Goal: Browse casually

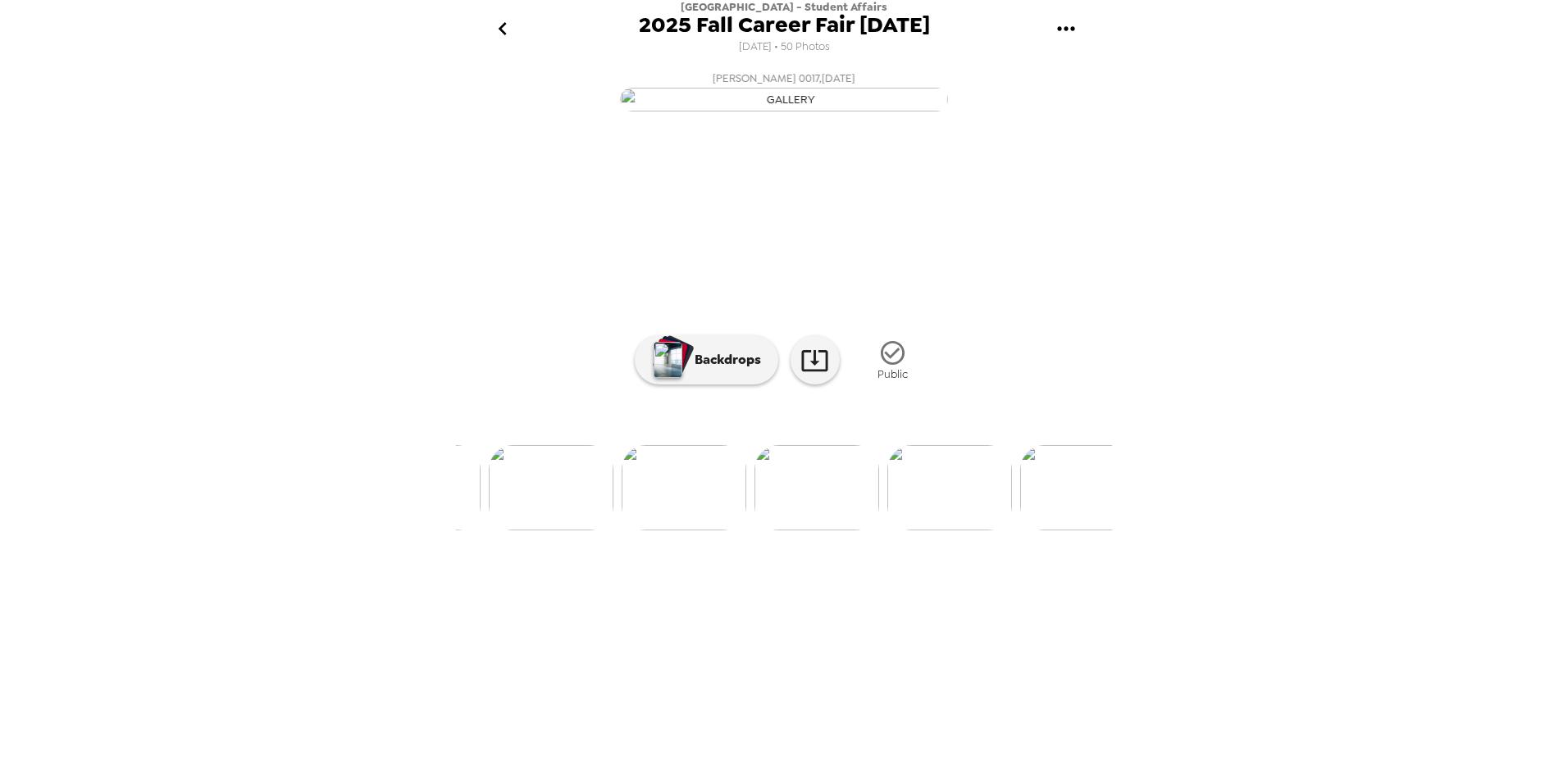
scroll to position [0, 2372]
click at [667, 530] on img at bounding box center [670, 488] width 125 height 85
click at [772, 530] on img at bounding box center [751, 488] width 125 height 85
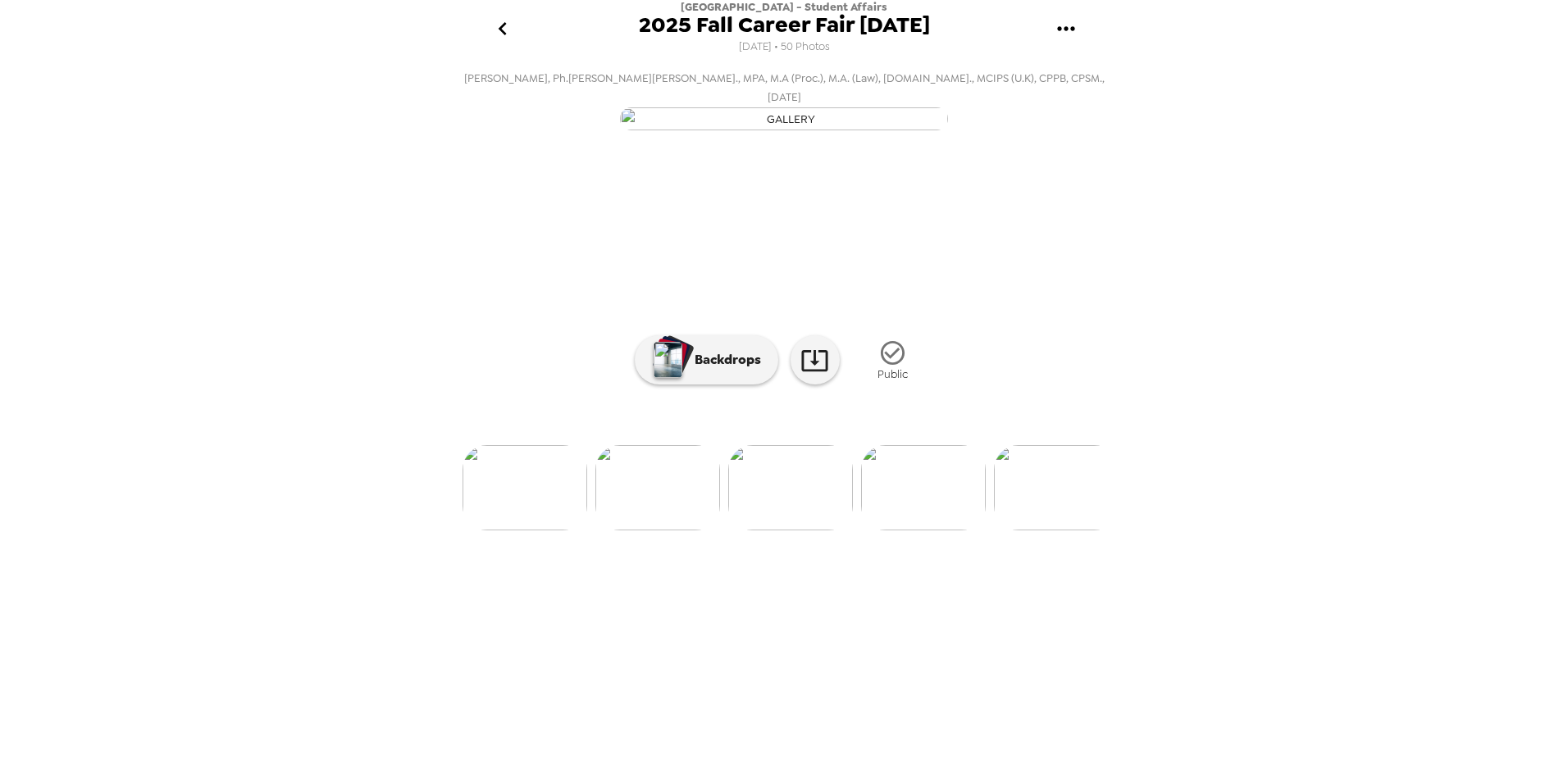
click at [911, 530] on img at bounding box center [923, 488] width 125 height 85
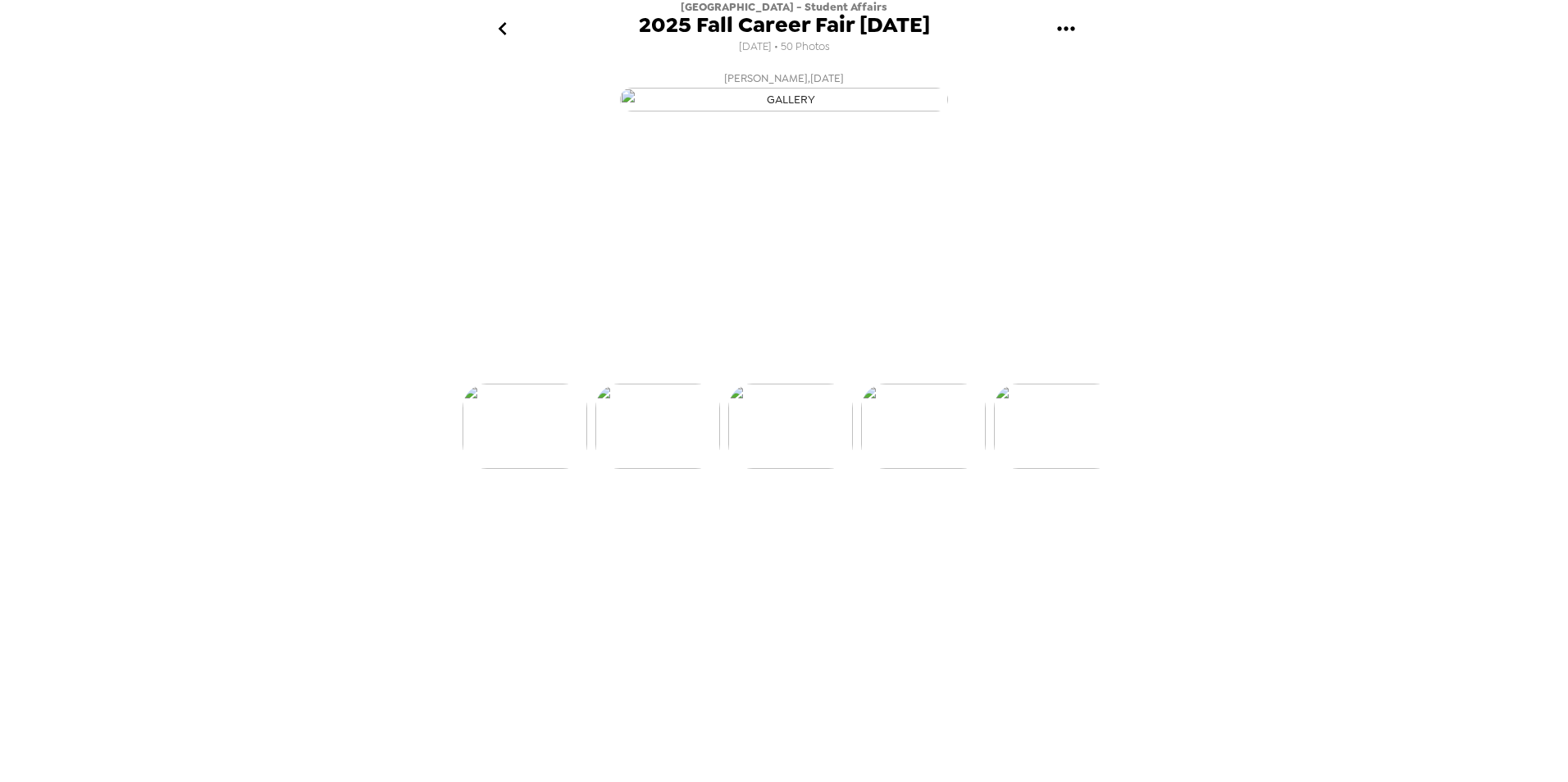
scroll to position [0, 5704]
click at [911, 530] on img at bounding box center [923, 488] width 125 height 85
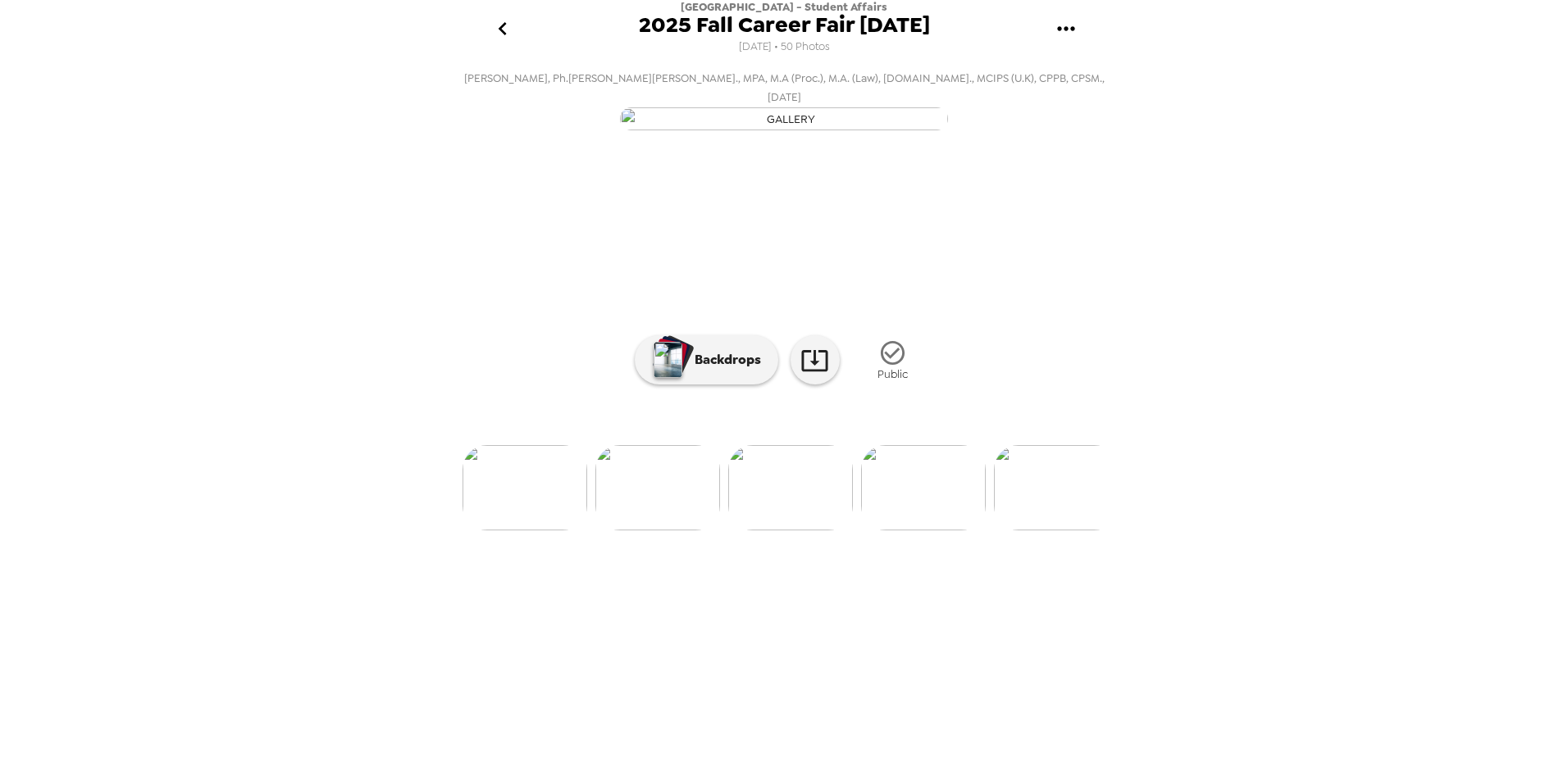
click at [911, 530] on img at bounding box center [923, 488] width 125 height 85
click at [911, 530] on img at bounding box center [924, 488] width 125 height 85
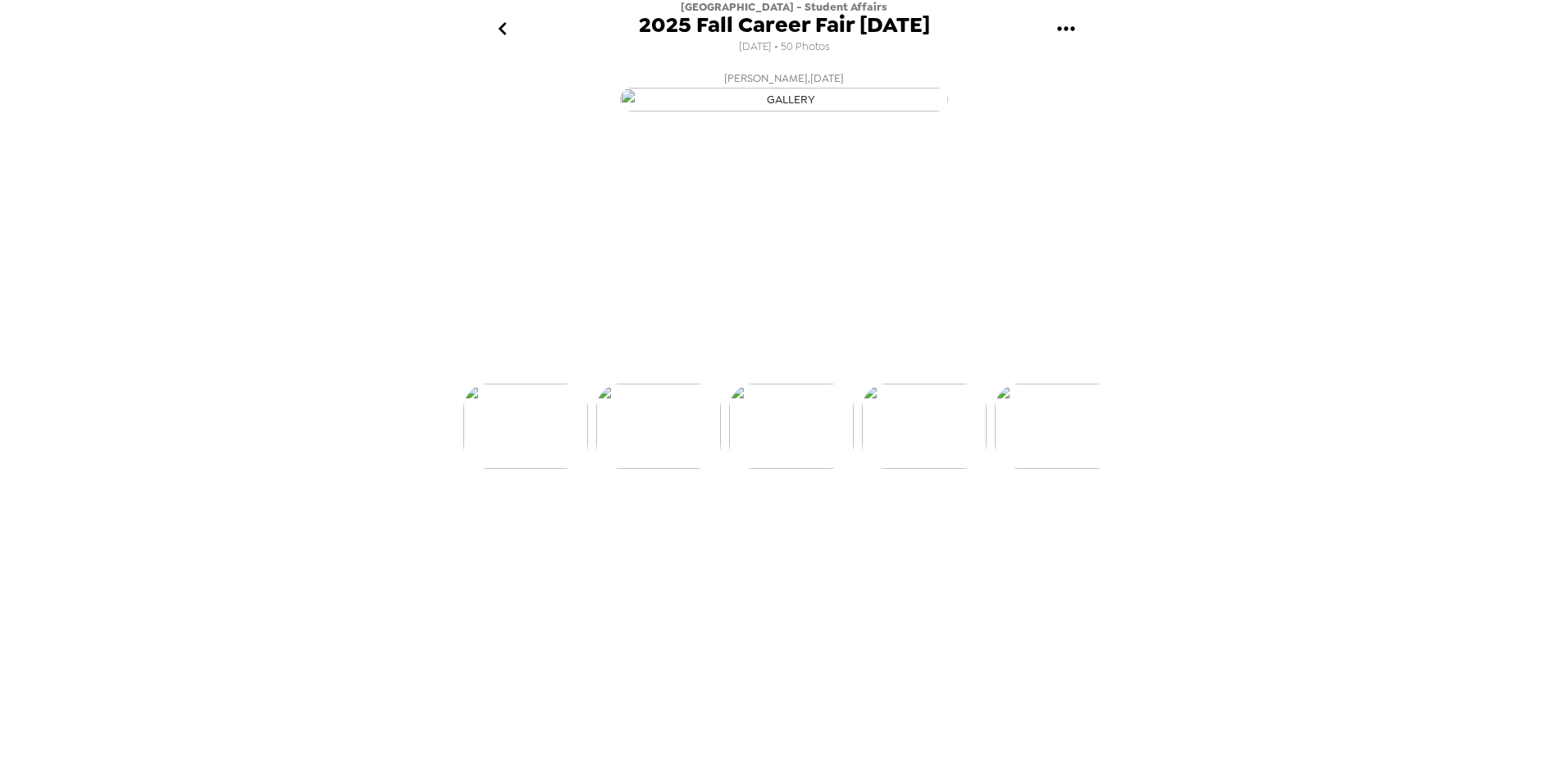
scroll to position [0, 6235]
click at [911, 530] on img at bounding box center [924, 488] width 125 height 85
click at [824, 530] on img at bounding box center [791, 488] width 125 height 85
click at [889, 530] on img at bounding box center [924, 488] width 125 height 85
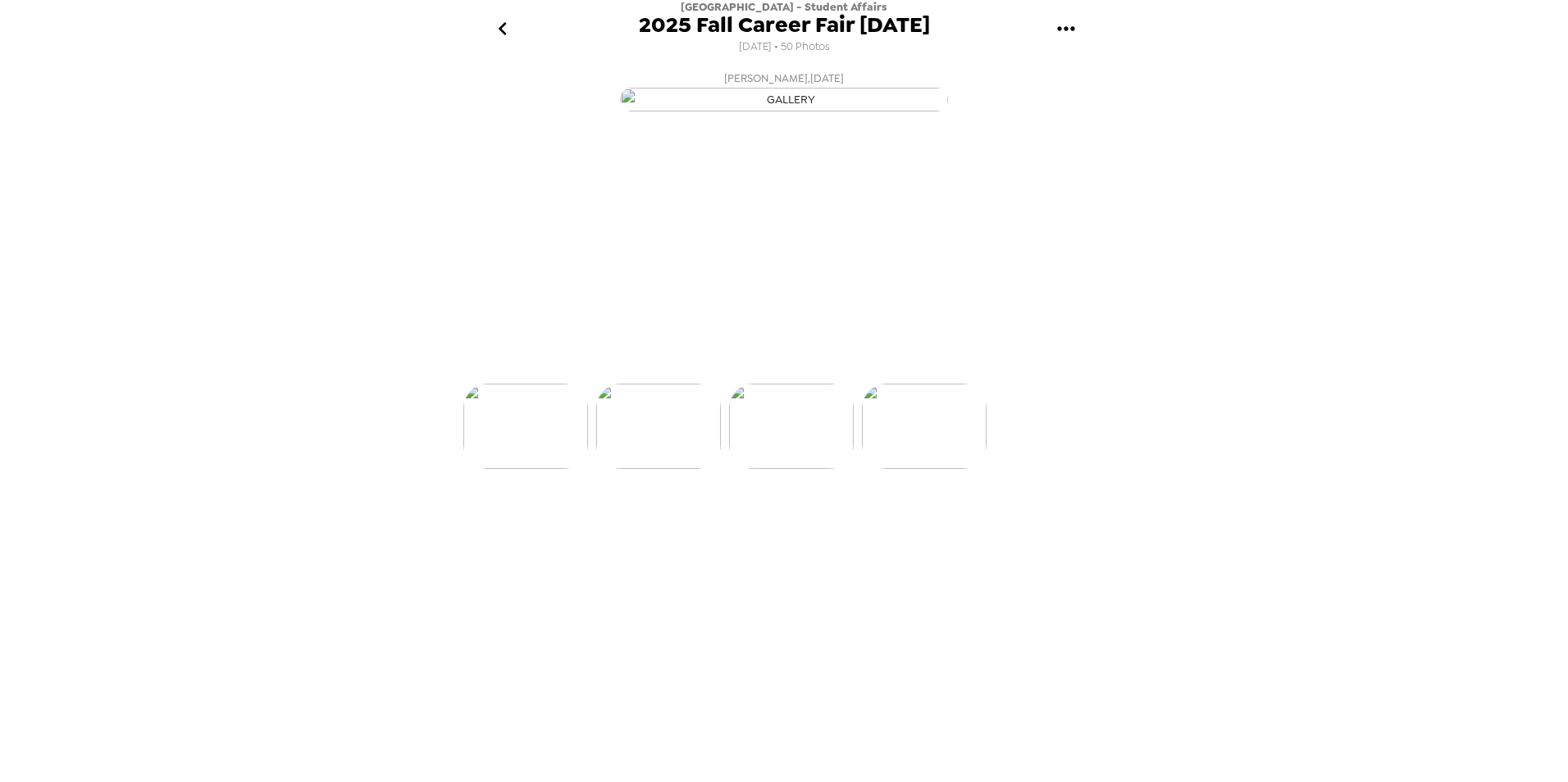
scroll to position [0, 6501]
